Goal: Navigation & Orientation: Go to known website

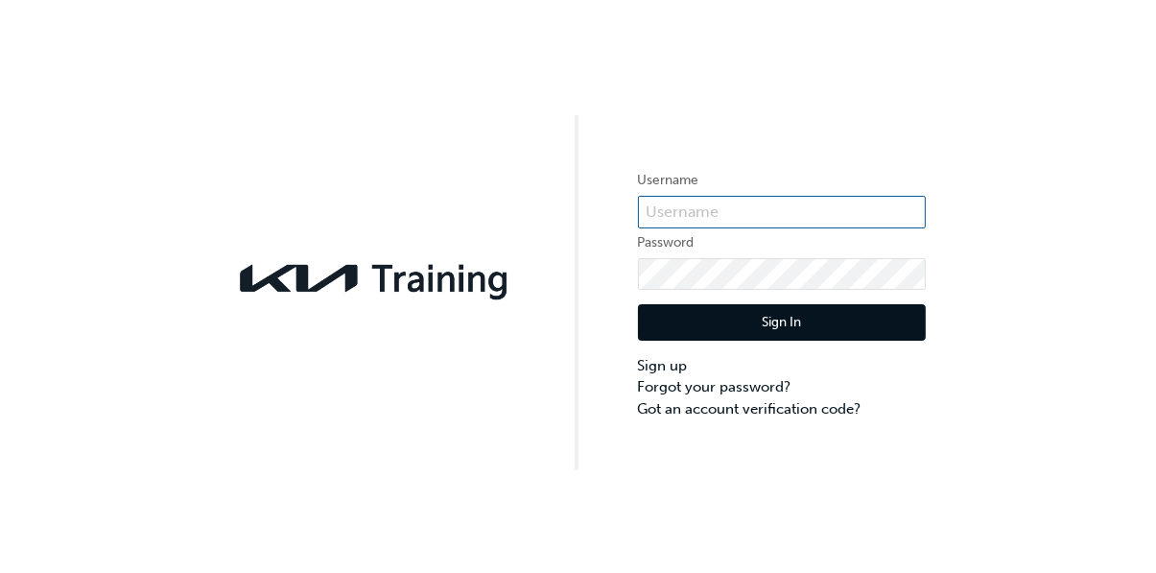
click at [670, 207] on input "text" at bounding box center [782, 212] width 288 height 33
type input "KAU82069K8"
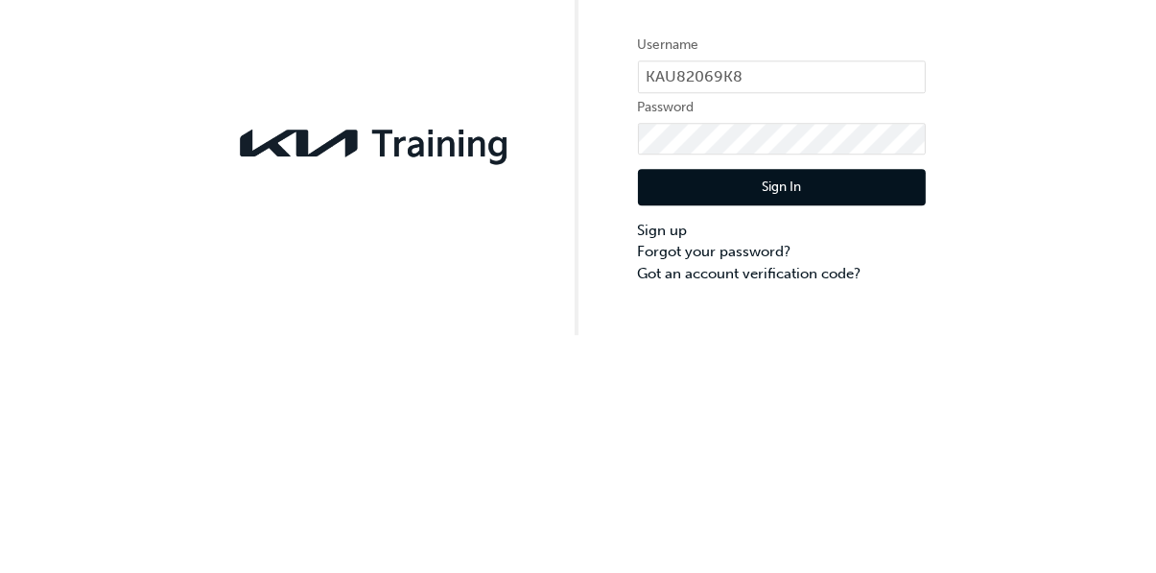
click at [734, 308] on button "Sign In" at bounding box center [782, 322] width 288 height 36
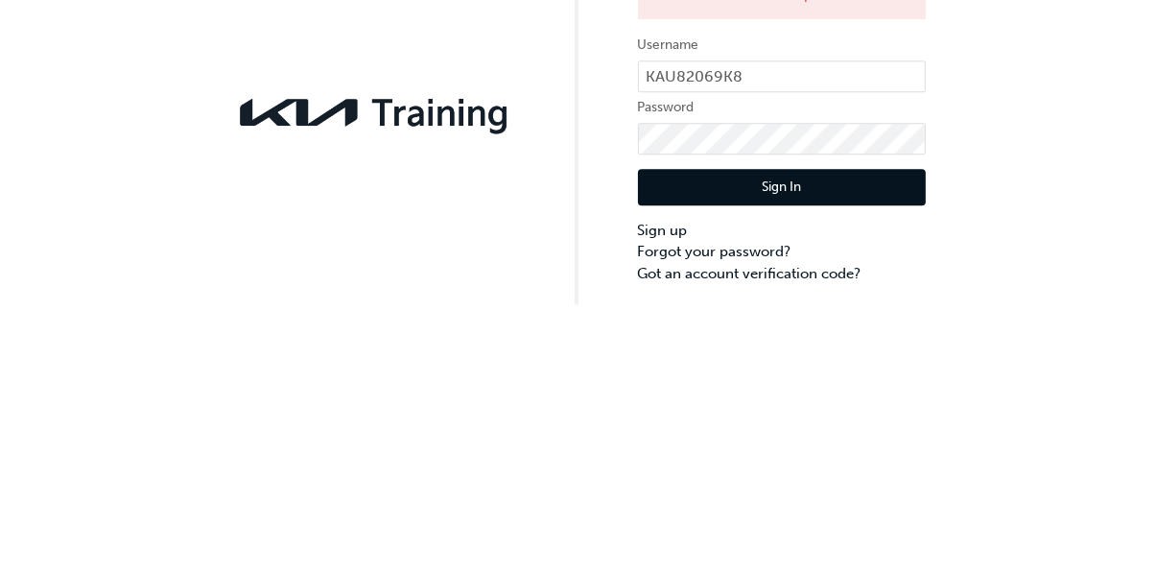
click at [879, 343] on button "Sign In" at bounding box center [782, 353] width 288 height 36
